Goal: Find specific page/section: Find specific page/section

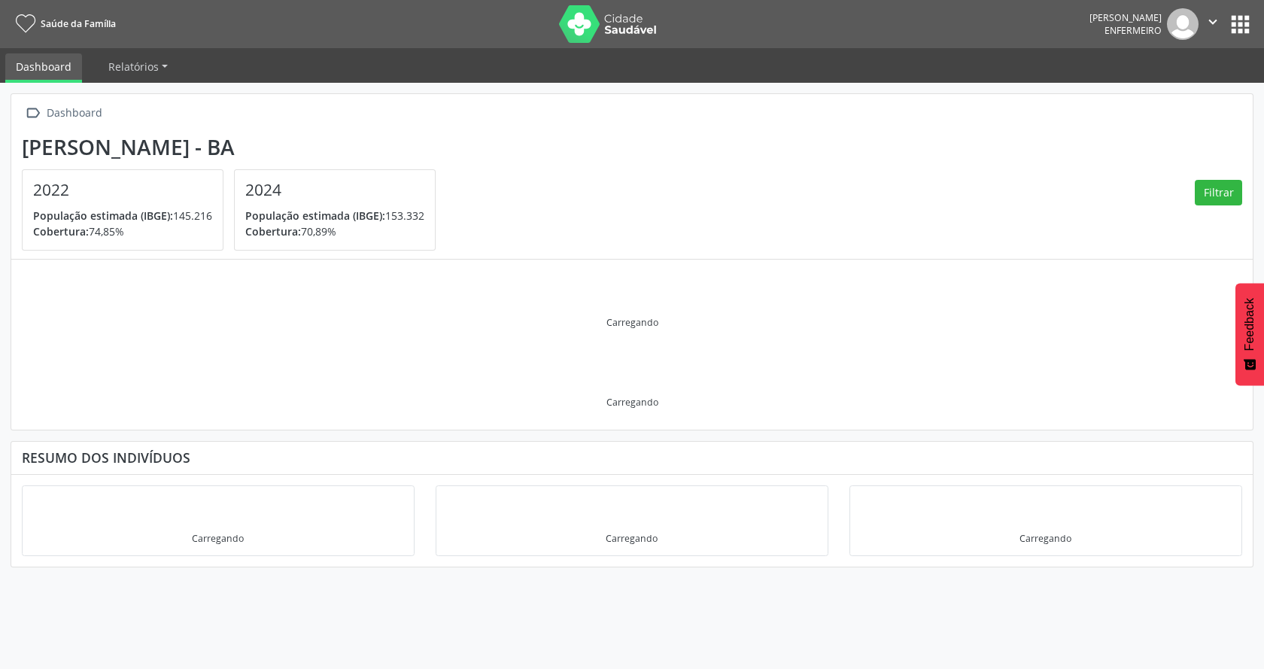
click at [1249, 26] on button "apps" at bounding box center [1240, 24] width 26 height 26
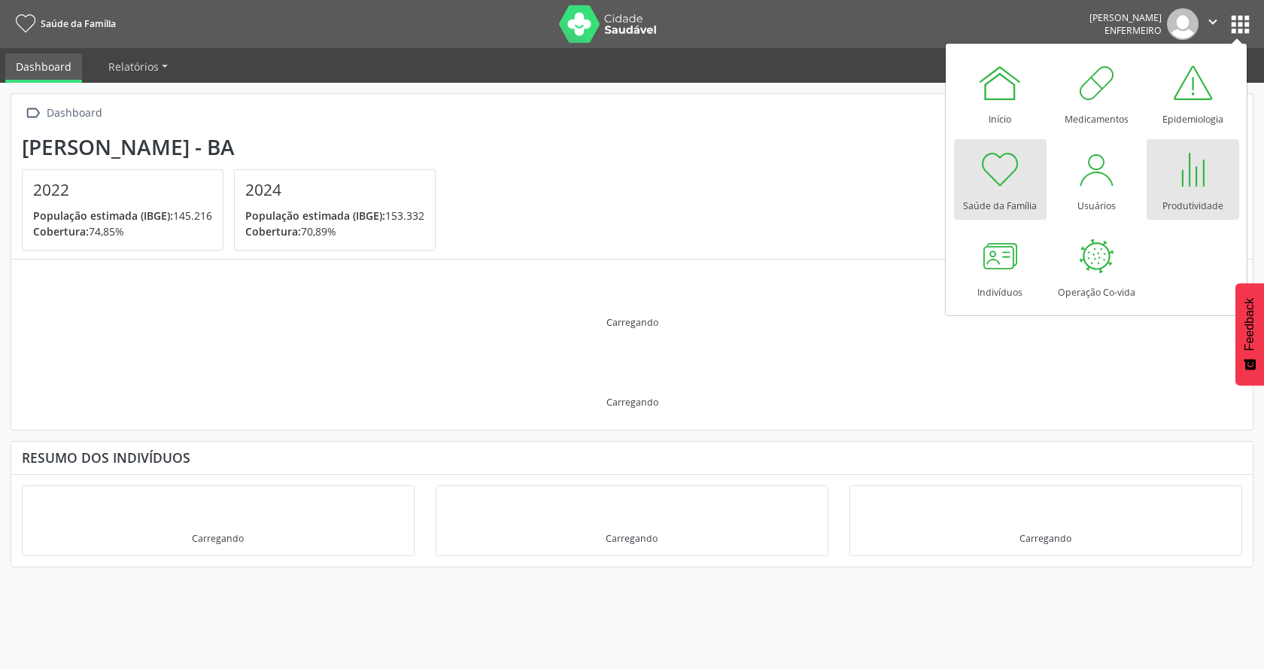
click at [1189, 186] on div at bounding box center [1192, 169] width 45 height 45
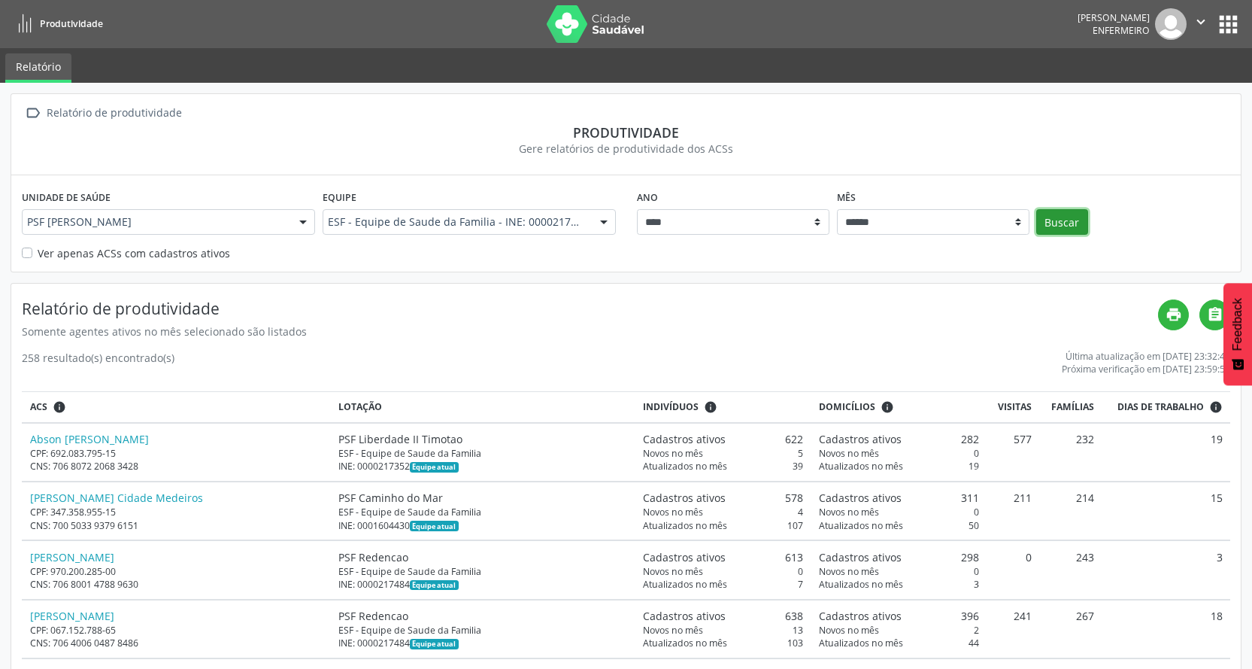
click at [1067, 229] on button "Buscar" at bounding box center [1063, 222] width 52 height 26
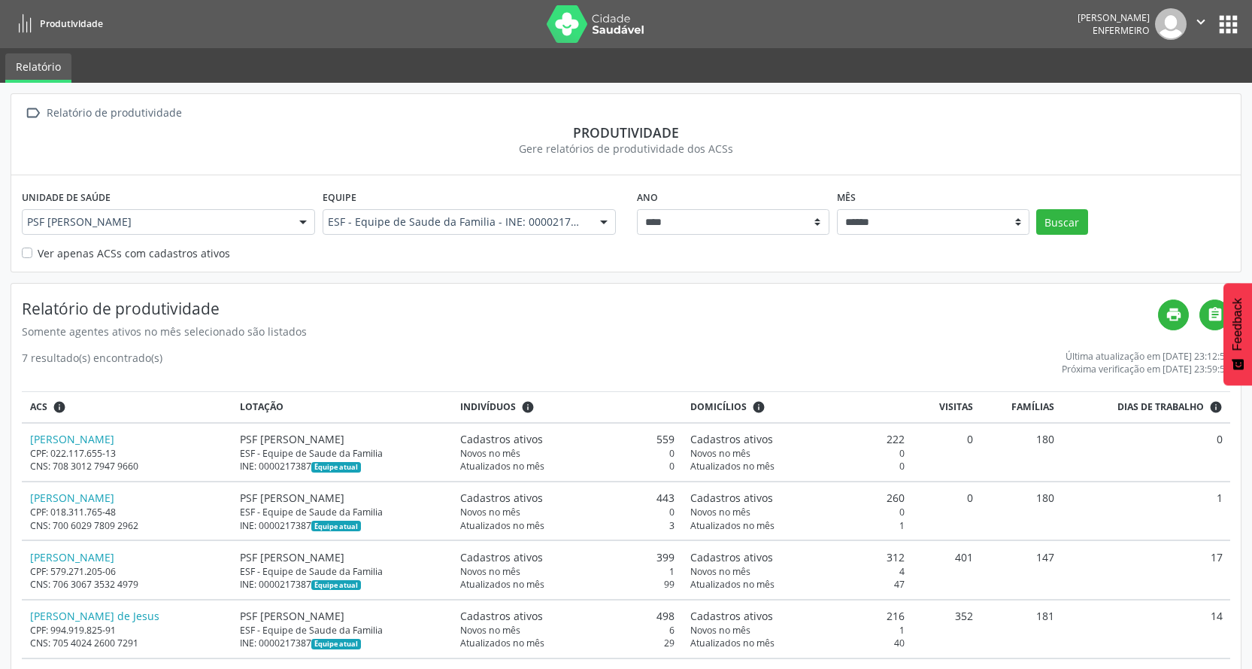
scroll to position [198, 0]
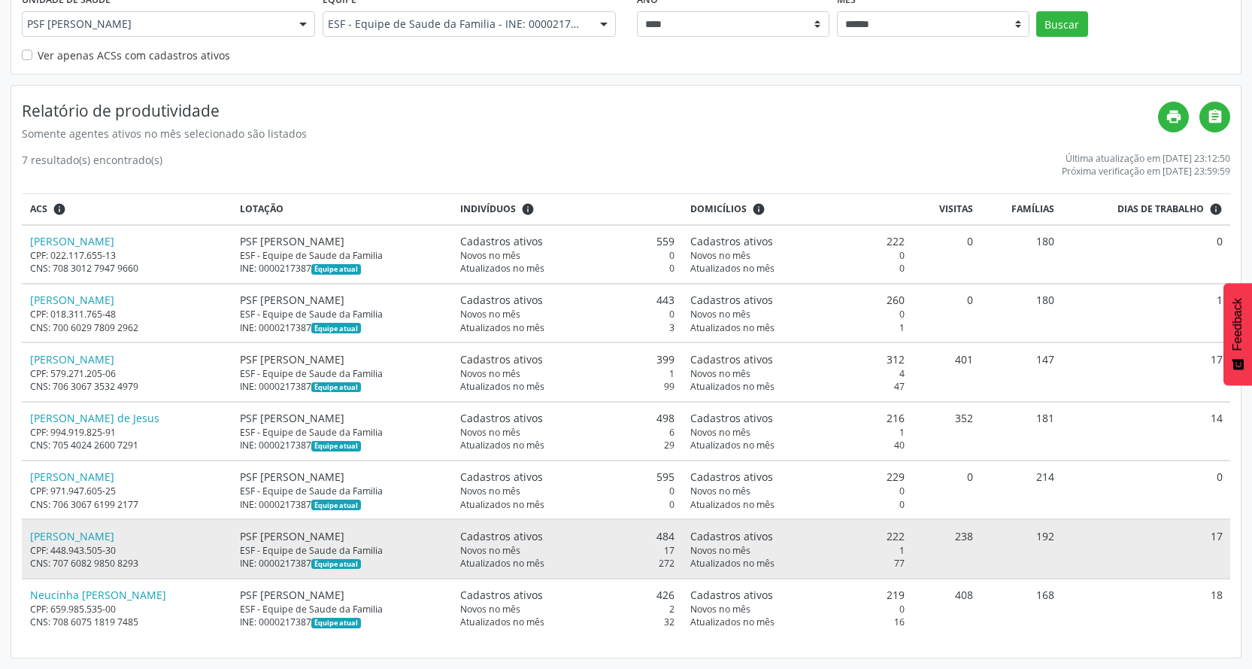
click at [79, 545] on div "CPF: 448.943.505-30" at bounding box center [127, 550] width 195 height 13
click at [79, 533] on link "[PERSON_NAME]" at bounding box center [72, 536] width 84 height 14
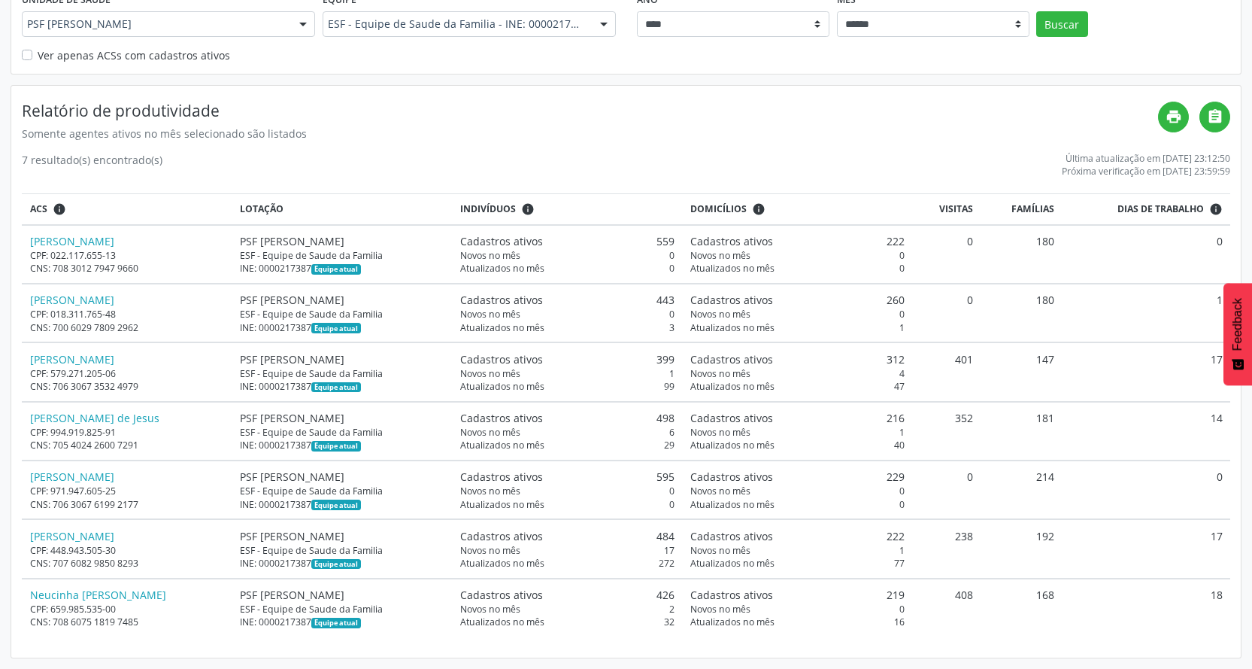
scroll to position [0, 0]
